Goal: Task Accomplishment & Management: Manage account settings

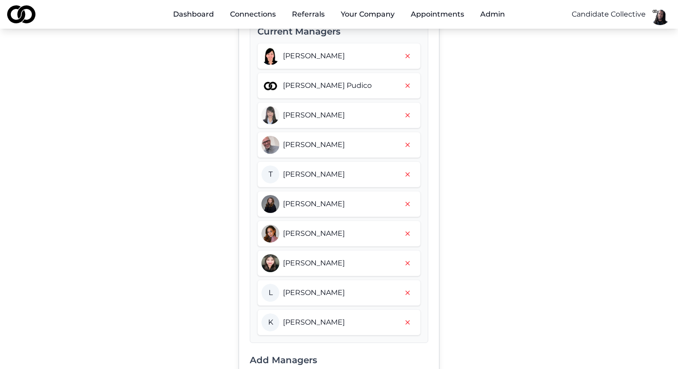
scroll to position [216, 0]
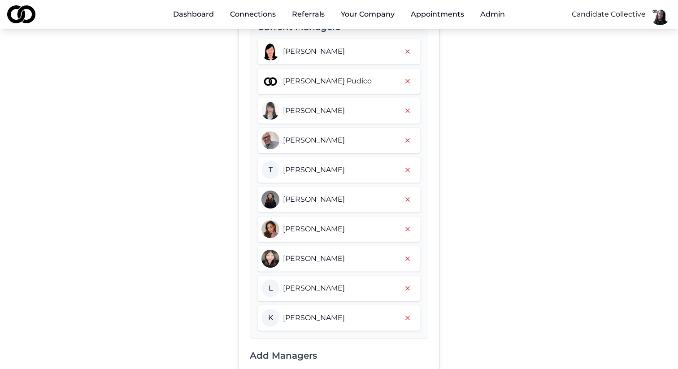
click at [410, 171] on icon "button" at bounding box center [407, 169] width 7 height 7
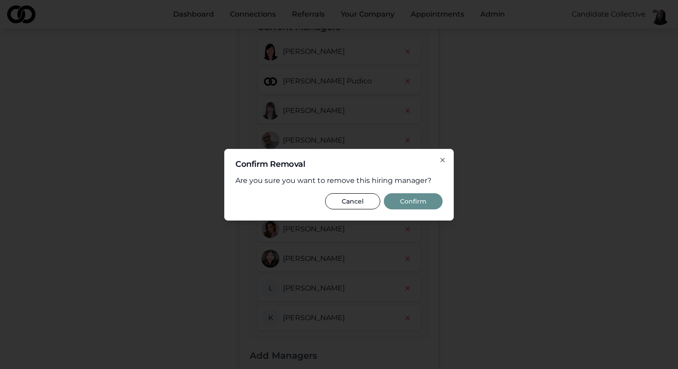
click at [410, 205] on button "Confirm" at bounding box center [413, 201] width 59 height 16
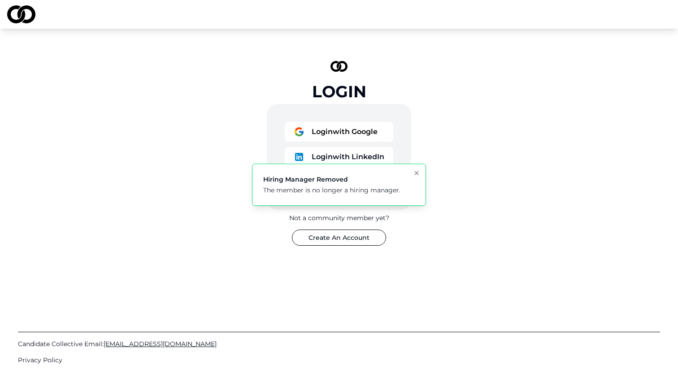
click at [418, 171] on icon "Notifications (F8)" at bounding box center [417, 173] width 4 height 4
click at [326, 131] on button "Login with Google" at bounding box center [339, 132] width 109 height 20
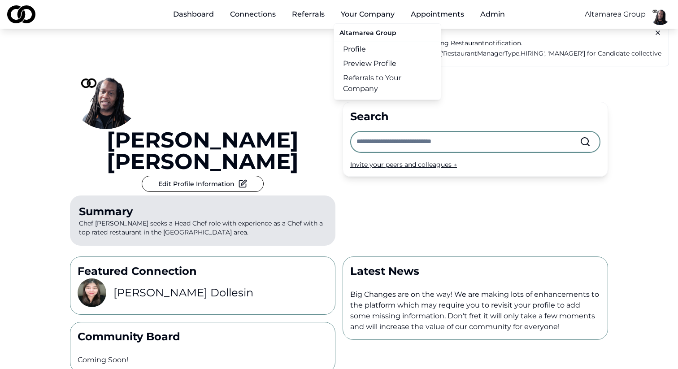
click at [363, 13] on button "Your Company" at bounding box center [368, 14] width 68 height 18
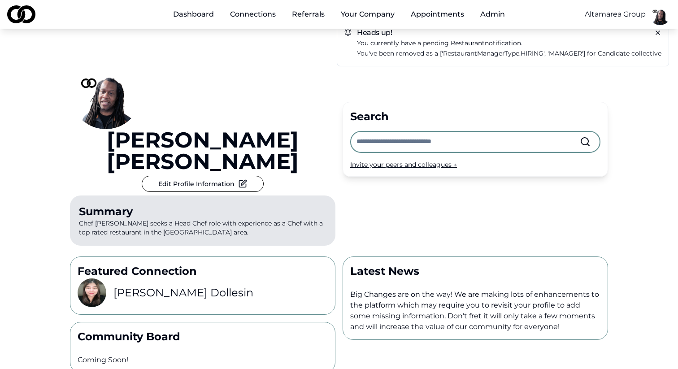
click at [363, 13] on button "Your Company" at bounding box center [368, 14] width 68 height 18
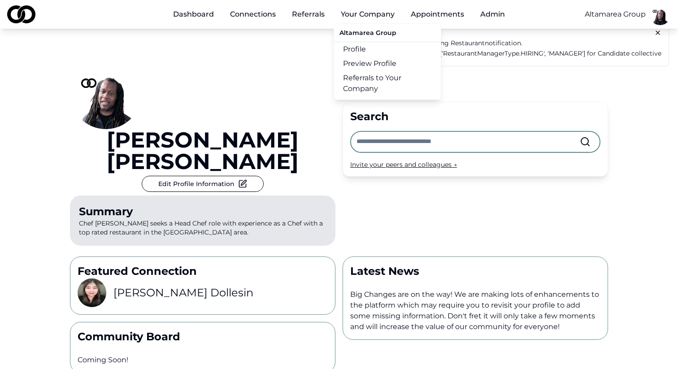
click at [363, 51] on link "Profile" at bounding box center [387, 49] width 107 height 14
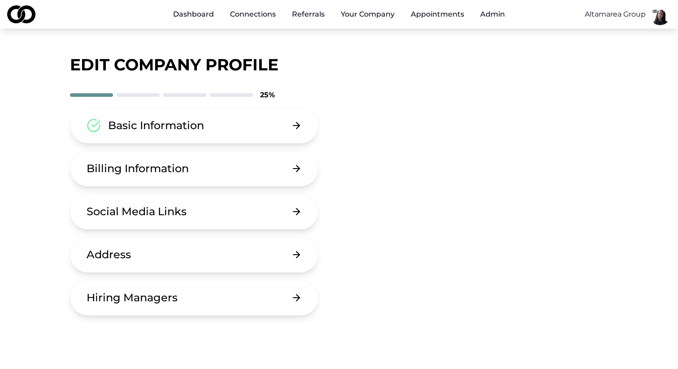
click at [235, 290] on button "Hiring Managers" at bounding box center [194, 298] width 249 height 36
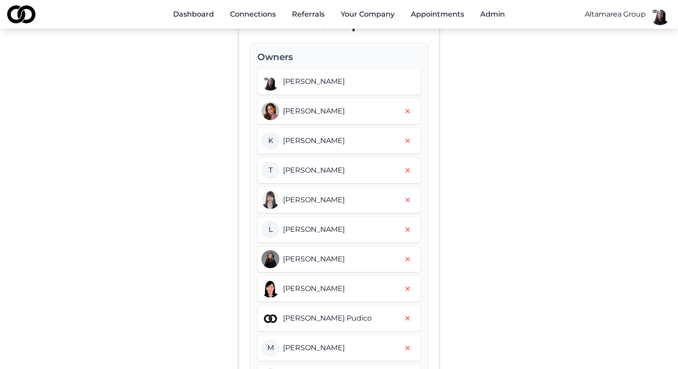
scroll to position [63, 0]
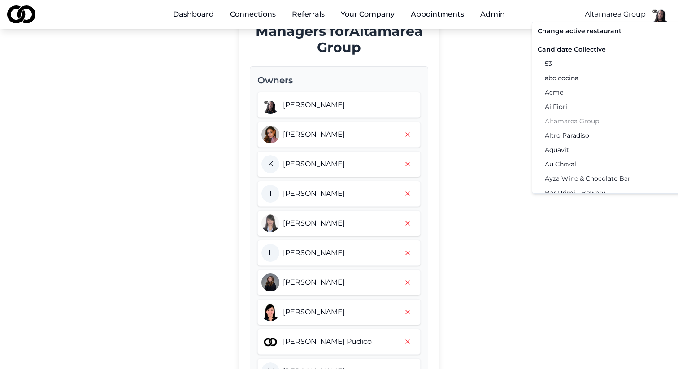
click at [615, 17] on html "Dashboard Connections Referrals Your Company Appointments Admin Altamarea Group…" at bounding box center [339, 121] width 678 height 369
click at [595, 51] on div "Candidate Collective" at bounding box center [627, 49] width 186 height 14
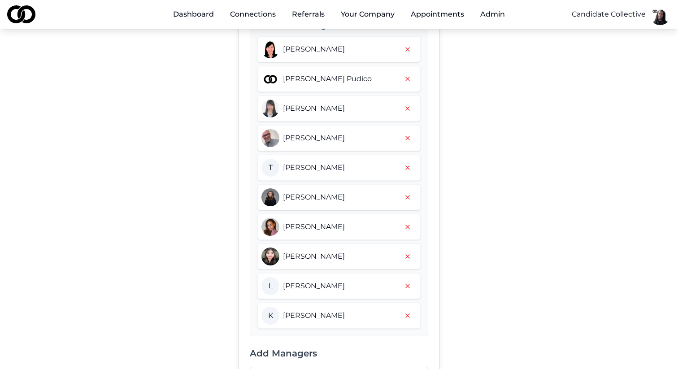
scroll to position [241, 0]
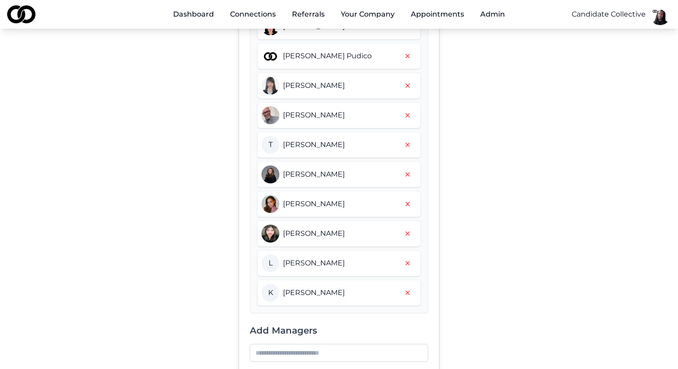
click at [407, 263] on icon "button" at bounding box center [408, 264] width 4 height 4
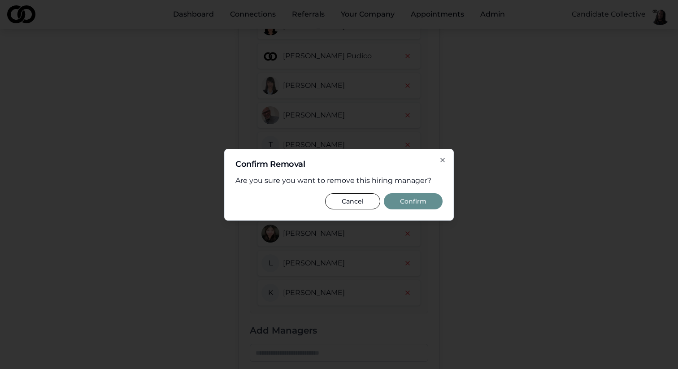
click at [408, 206] on button "Confirm" at bounding box center [413, 201] width 59 height 16
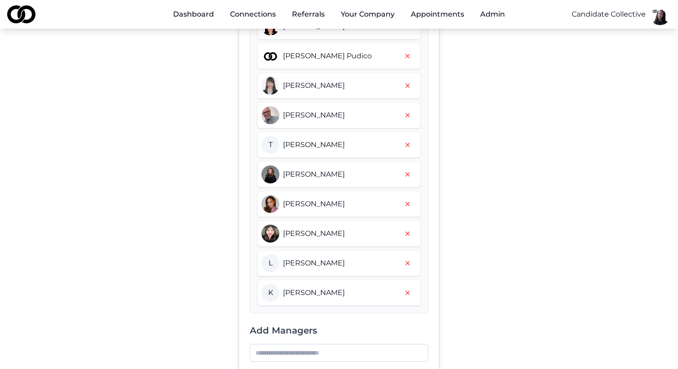
click at [409, 144] on icon "button" at bounding box center [407, 144] width 7 height 7
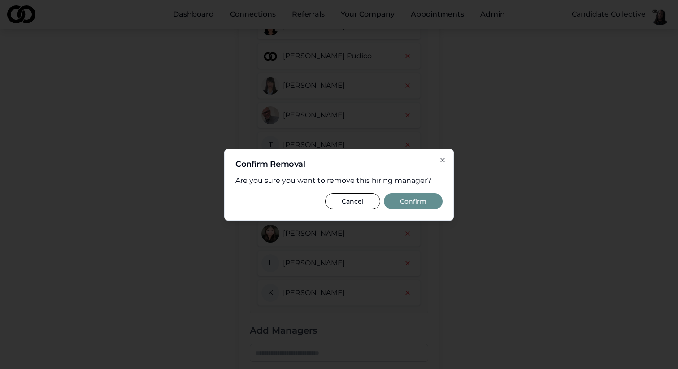
click at [409, 203] on button "Confirm" at bounding box center [413, 201] width 59 height 16
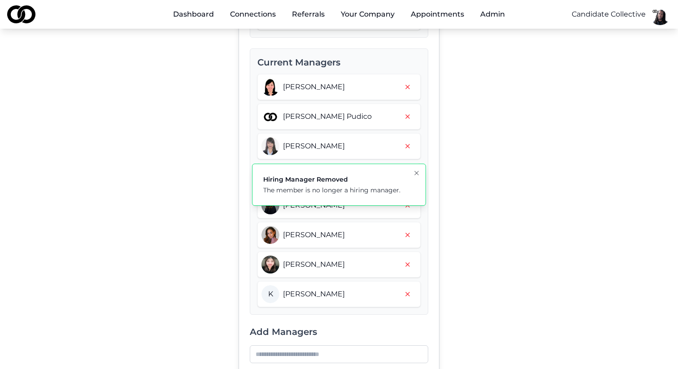
scroll to position [176, 0]
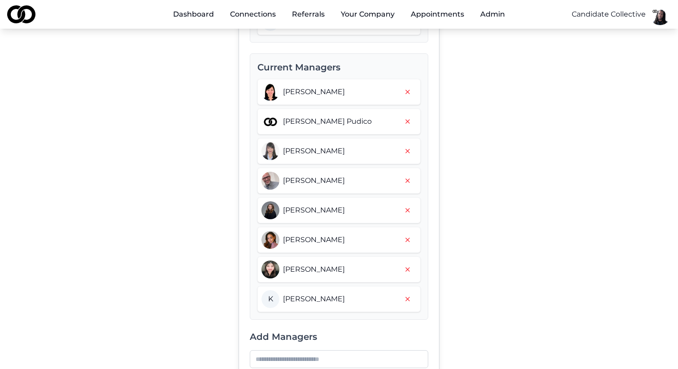
click at [440, 111] on div "Managers for Candidate Collective Owners Basim Newby M Michael Sherman Current …" at bounding box center [339, 155] width 538 height 546
click at [184, 15] on link "Dashboard" at bounding box center [193, 14] width 55 height 18
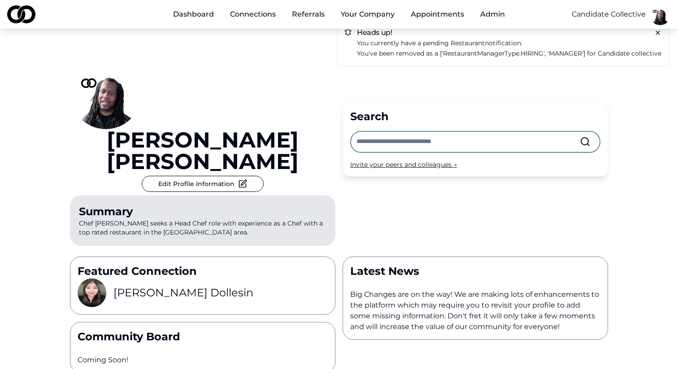
click at [658, 32] on icon at bounding box center [658, 33] width 4 height 4
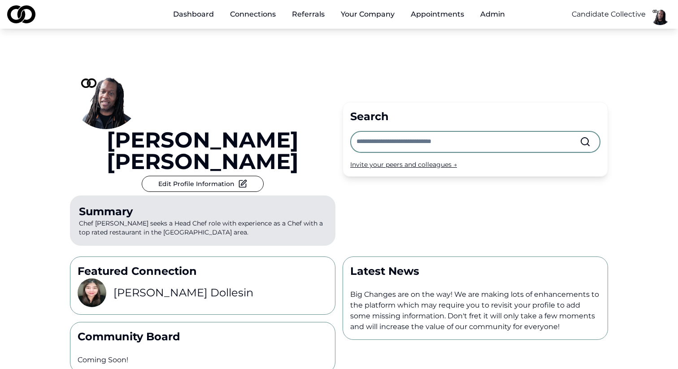
click at [382, 55] on div "Basim Newby Edit Profile Information Summary Chef Basim Newby seeks a Head Chef…" at bounding box center [339, 139] width 538 height 221
